Goal: Information Seeking & Learning: Learn about a topic

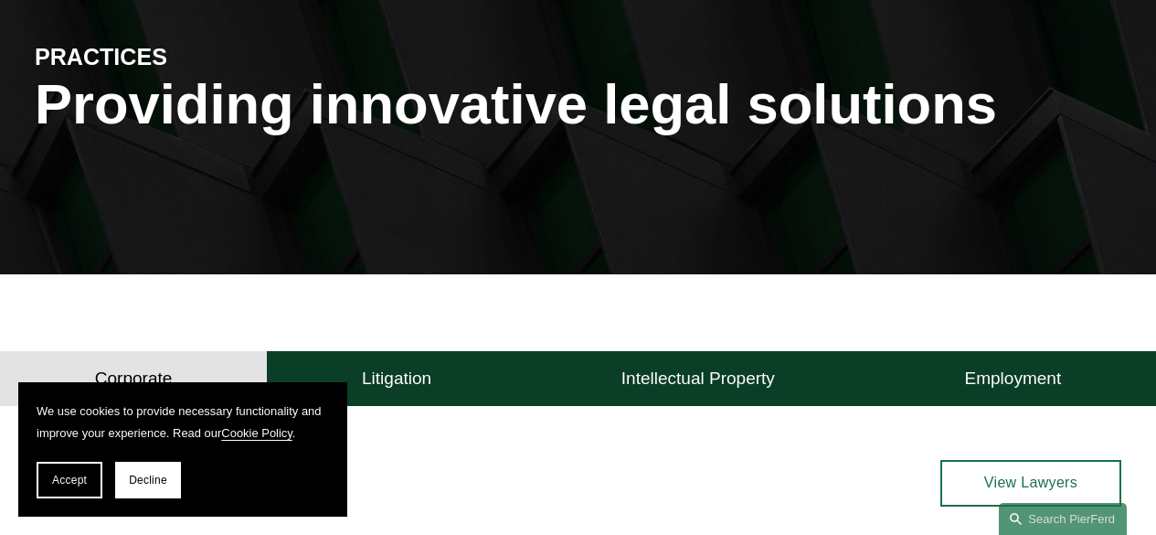
scroll to position [190, 0]
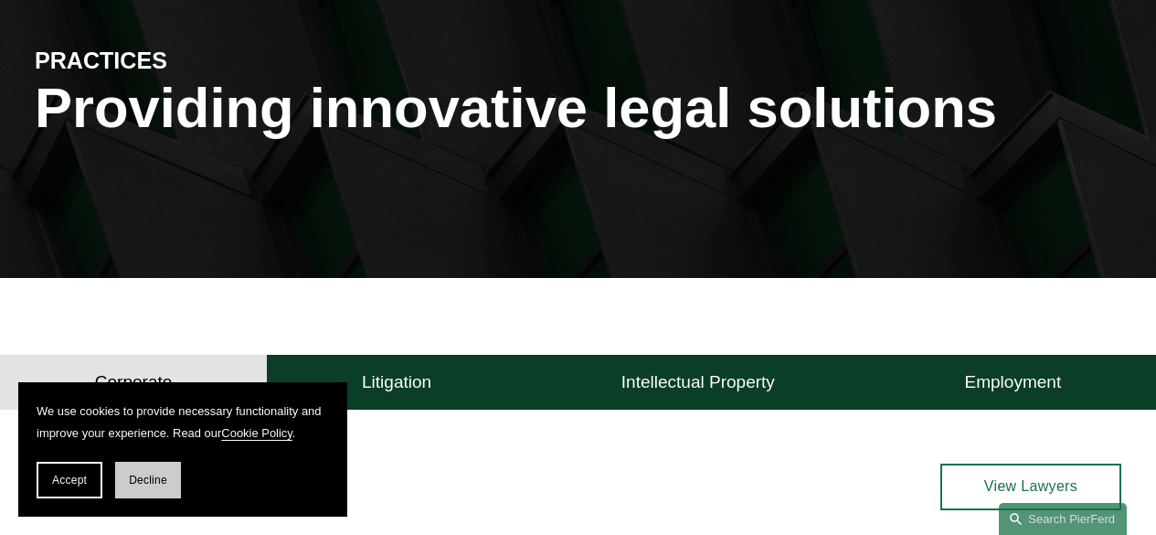
click at [156, 480] on span "Decline" at bounding box center [148, 479] width 38 height 13
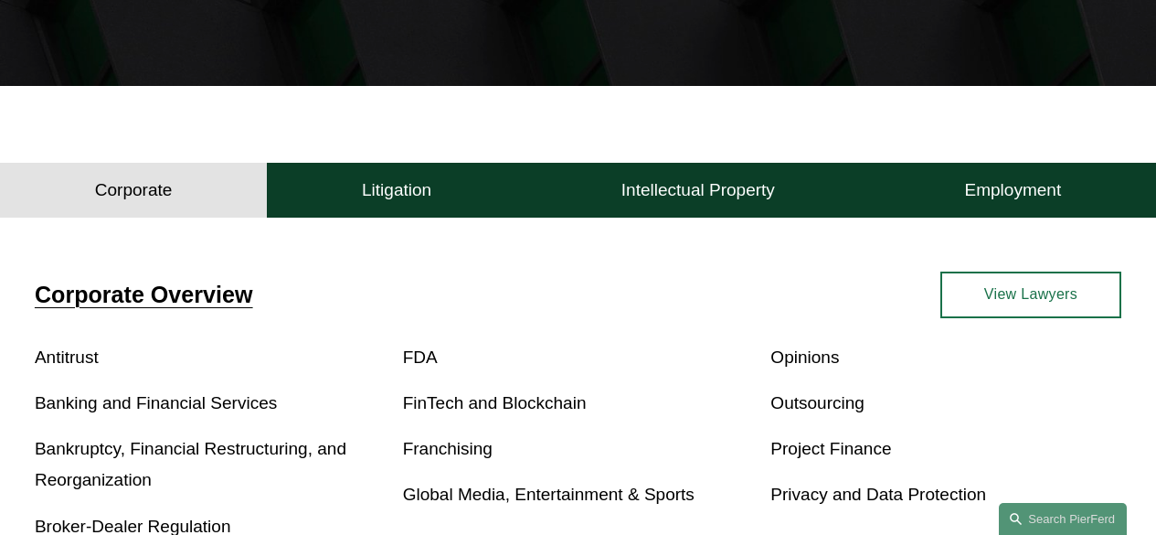
scroll to position [384, 0]
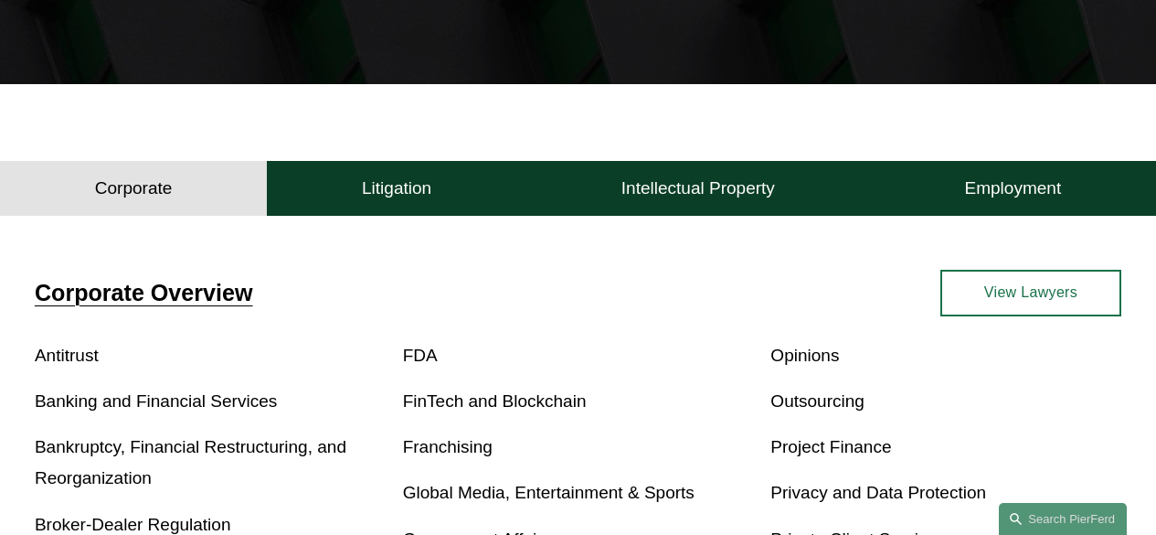
click at [1024, 296] on link "View Lawyers" at bounding box center [1030, 293] width 181 height 47
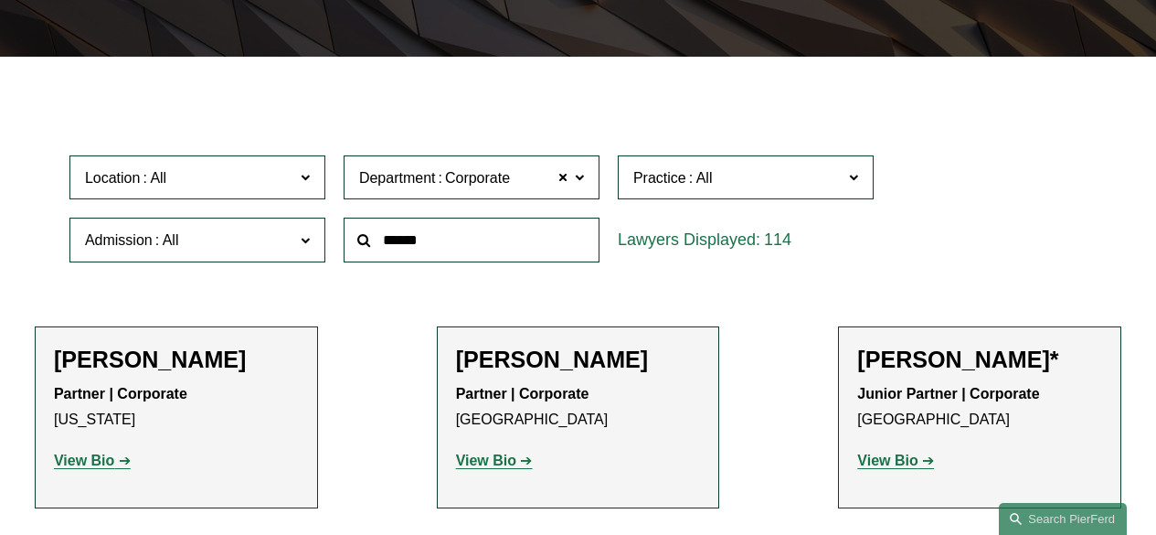
scroll to position [421, 0]
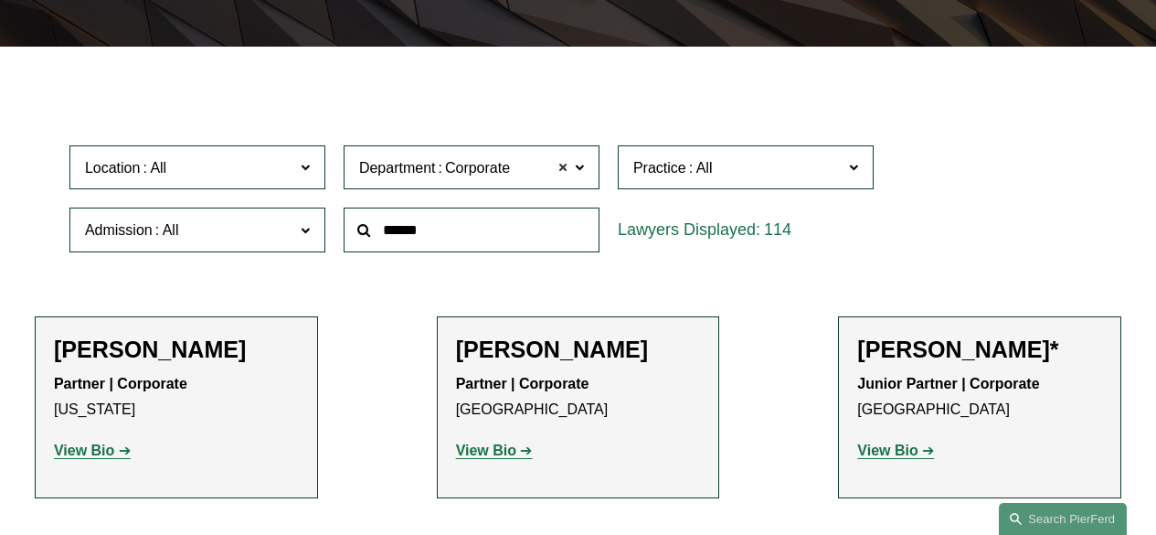
click at [562, 170] on span at bounding box center [562, 167] width 11 height 24
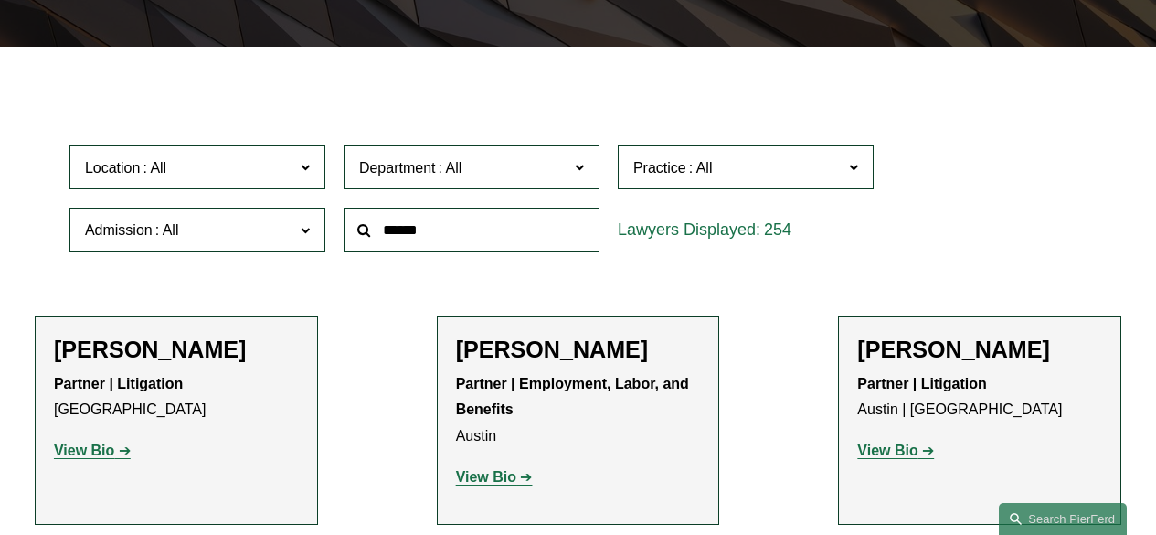
scroll to position [422, 0]
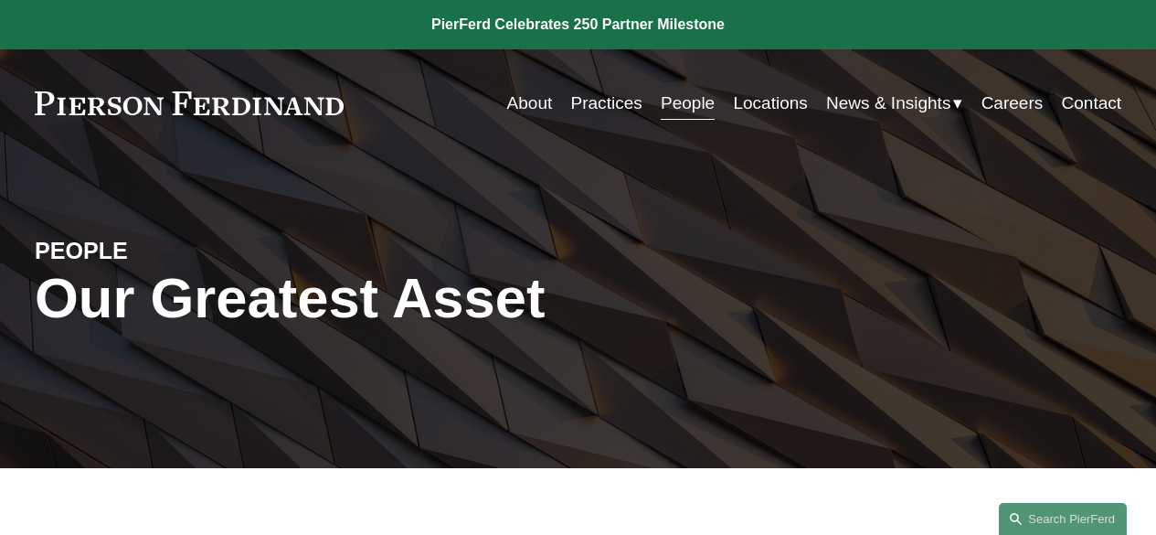
scroll to position [19876, 0]
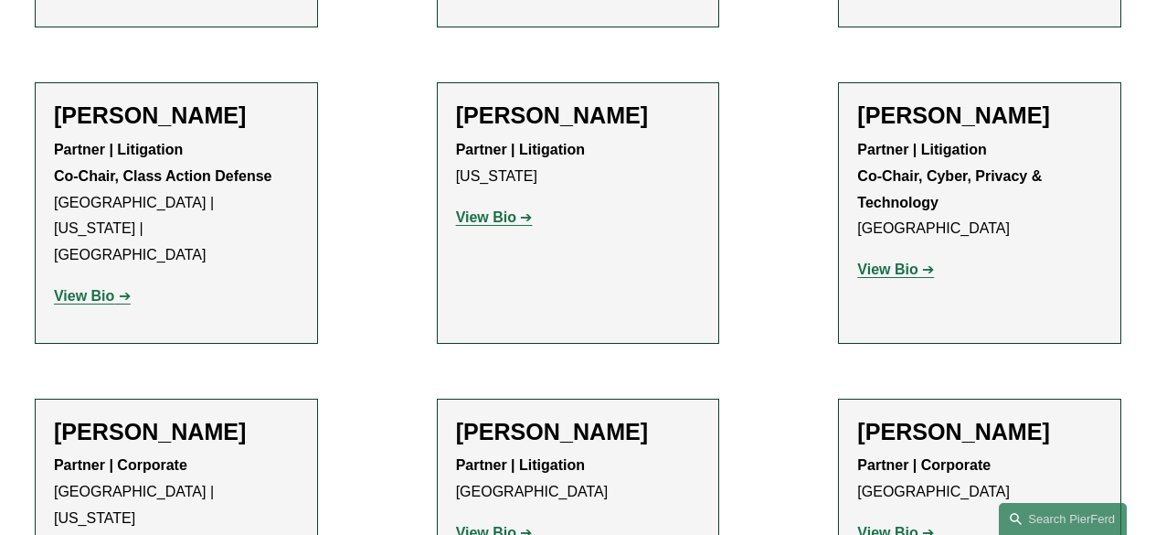
scroll to position [15738, 0]
